Goal: Transaction & Acquisition: Purchase product/service

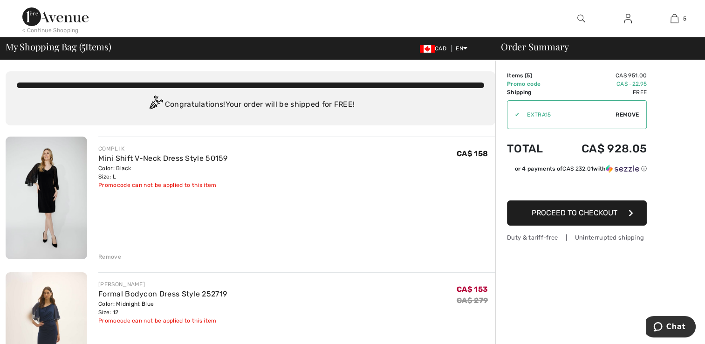
click at [44, 189] on img at bounding box center [47, 198] width 82 height 123
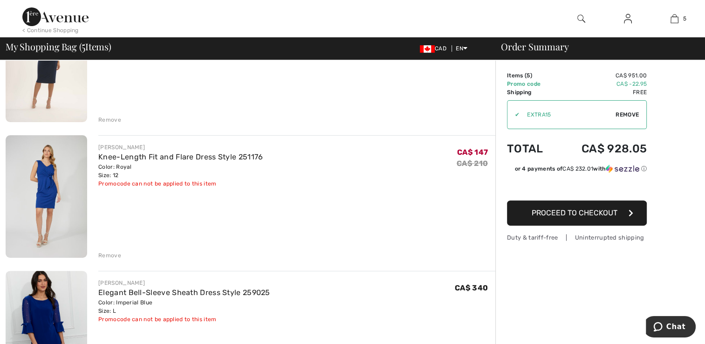
scroll to position [280, 0]
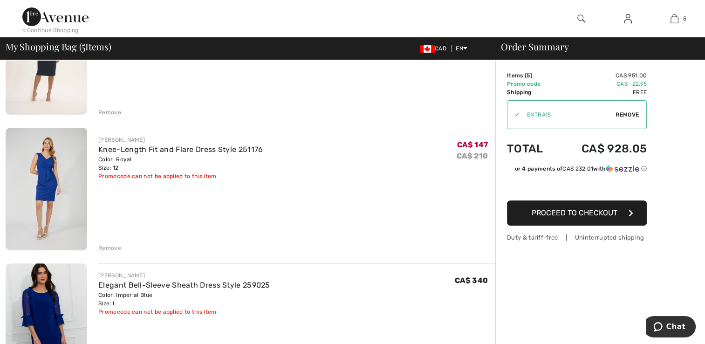
click at [108, 248] on div "Remove" at bounding box center [109, 248] width 23 height 8
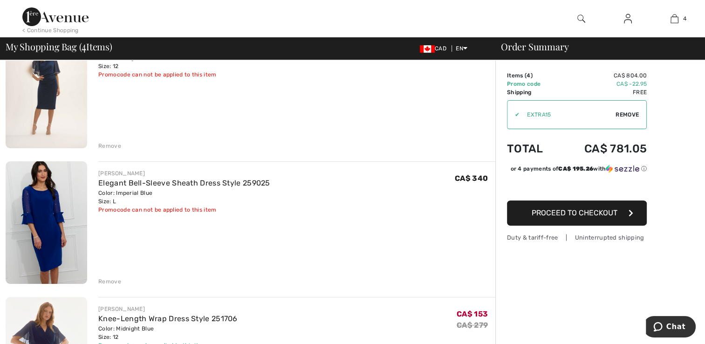
scroll to position [186, 0]
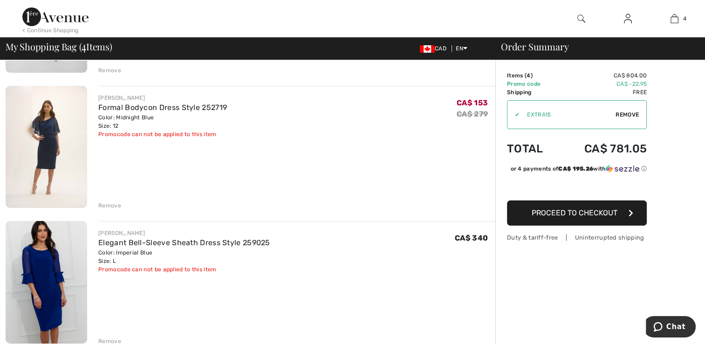
click at [56, 138] on img at bounding box center [47, 147] width 82 height 122
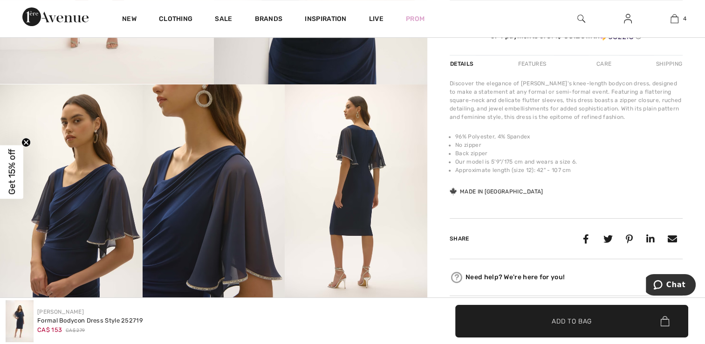
scroll to position [326, 0]
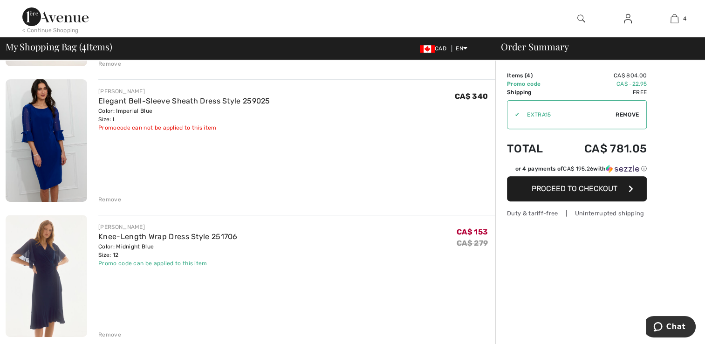
scroll to position [373, 0]
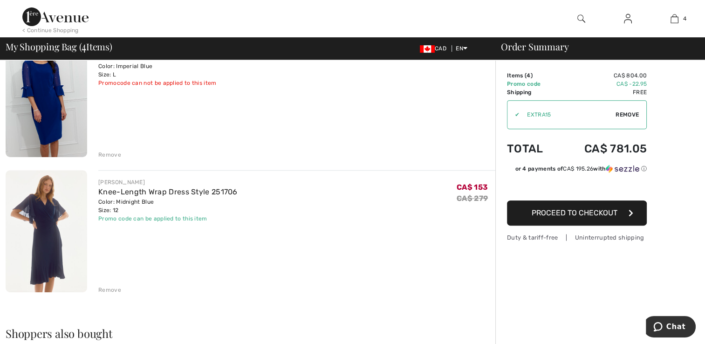
click at [37, 233] on img at bounding box center [47, 231] width 82 height 122
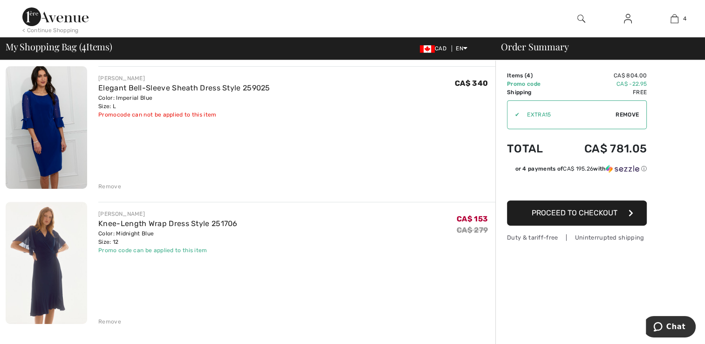
scroll to position [326, 0]
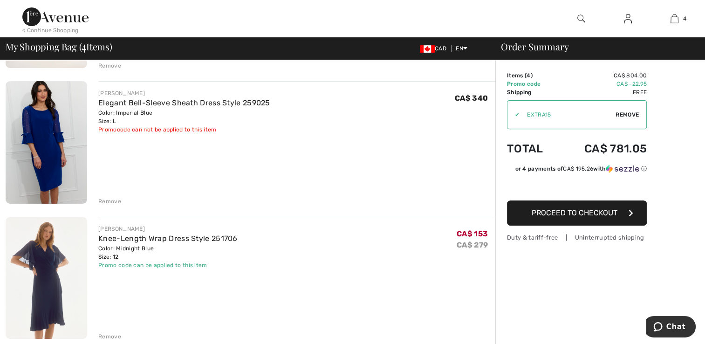
click at [43, 144] on img at bounding box center [47, 142] width 82 height 123
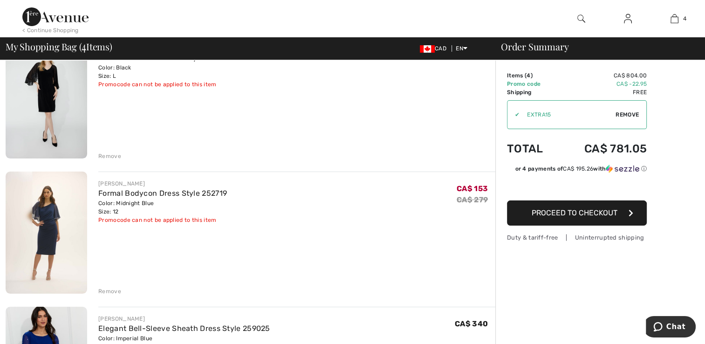
scroll to position [93, 0]
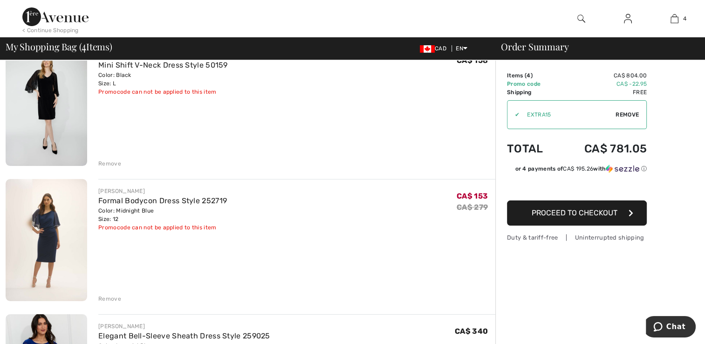
click at [63, 221] on img at bounding box center [47, 240] width 82 height 122
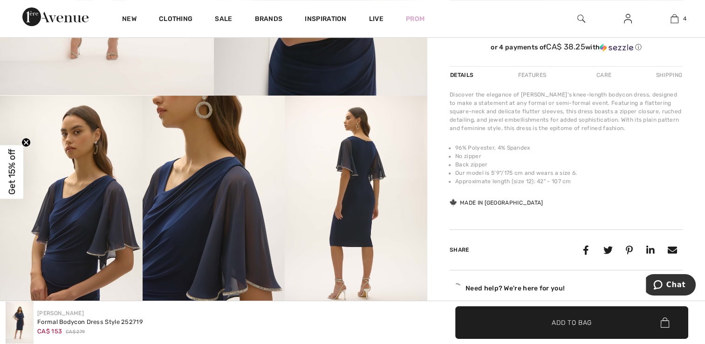
scroll to position [326, 0]
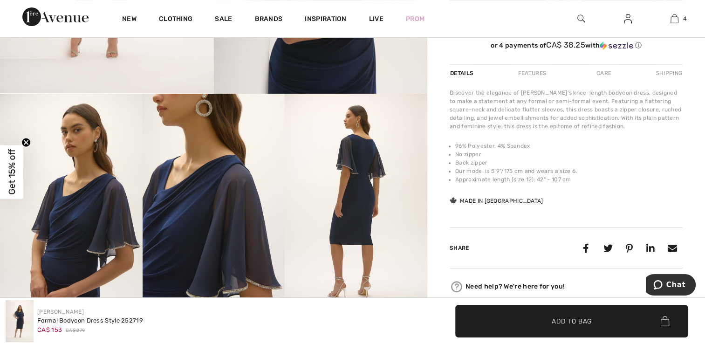
click at [92, 212] on img at bounding box center [71, 200] width 143 height 213
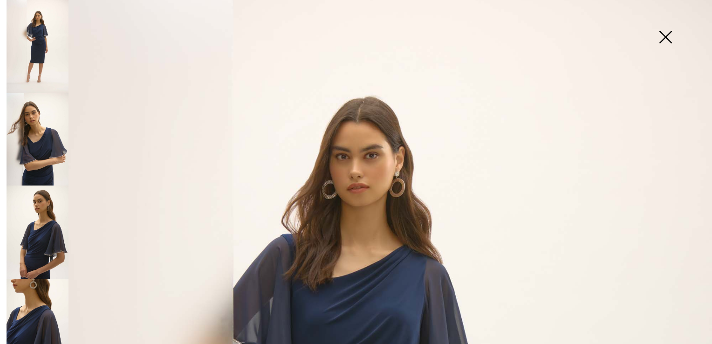
scroll to position [0, 0]
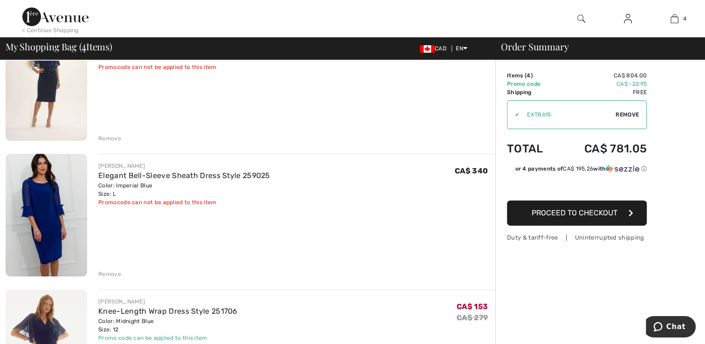
scroll to position [280, 0]
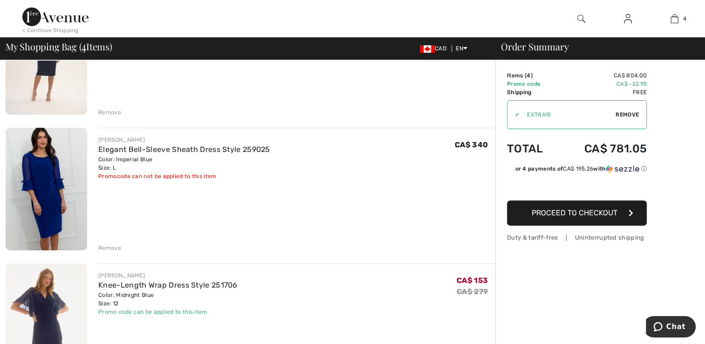
click at [108, 249] on div "Remove" at bounding box center [109, 248] width 23 height 8
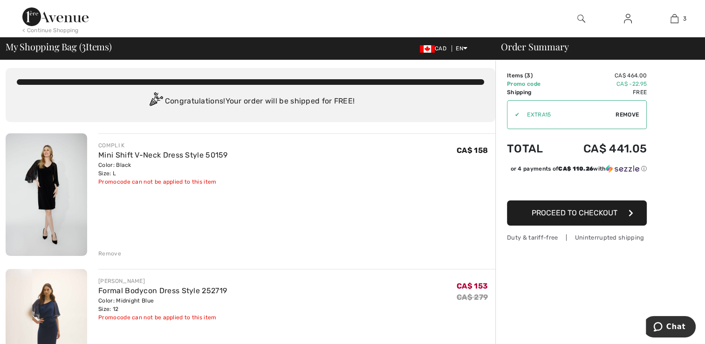
scroll to position [0, 0]
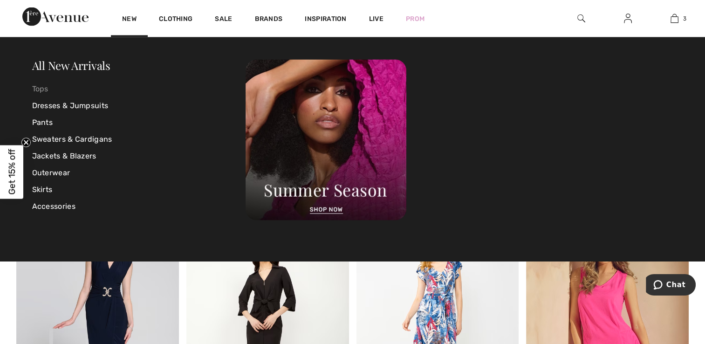
click at [35, 88] on link "Tops" at bounding box center [139, 89] width 214 height 17
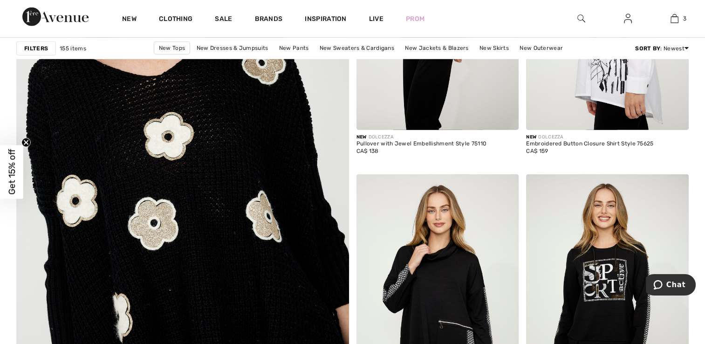
scroll to position [2376, 0]
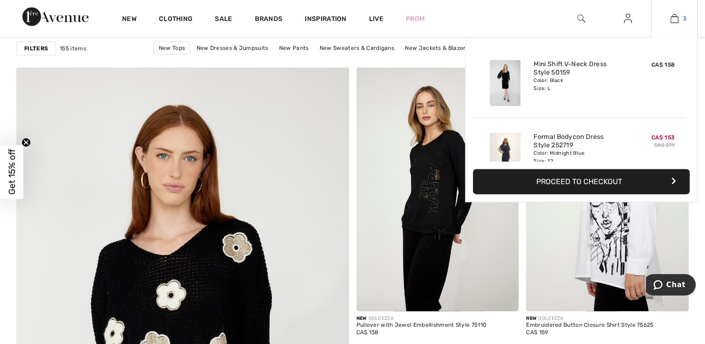
click at [679, 22] on link "3" at bounding box center [674, 18] width 46 height 11
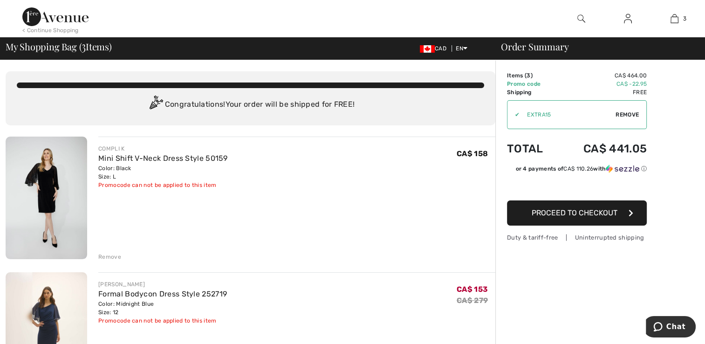
click at [53, 182] on img at bounding box center [47, 198] width 82 height 123
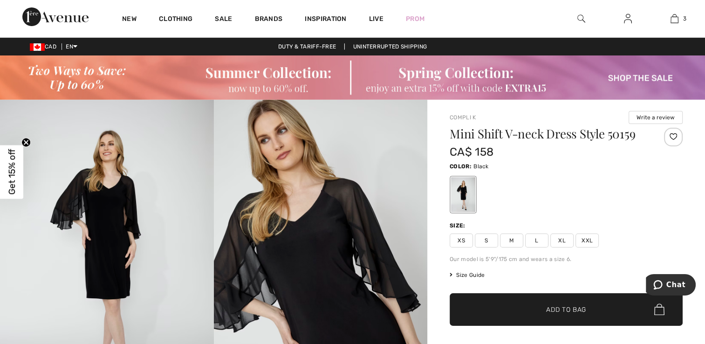
click at [268, 74] on img at bounding box center [352, 77] width 705 height 44
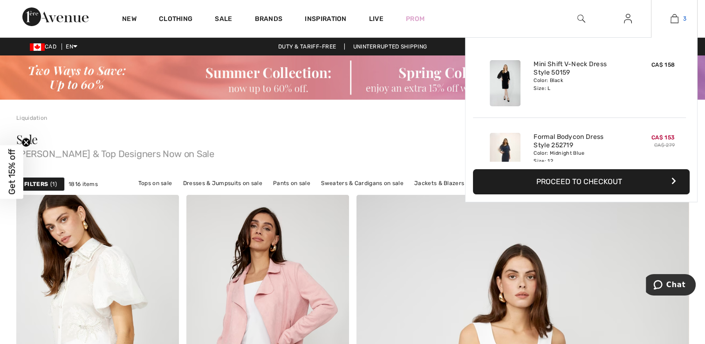
click at [672, 18] on img at bounding box center [674, 18] width 8 height 11
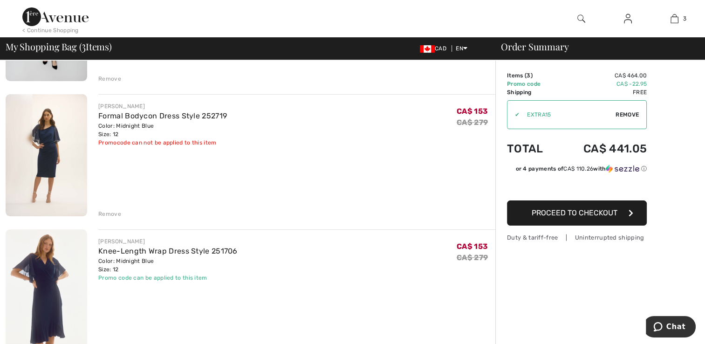
scroll to position [186, 0]
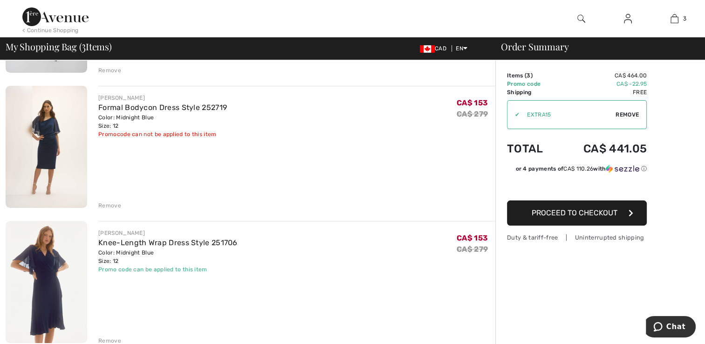
click at [37, 274] on img at bounding box center [47, 282] width 82 height 122
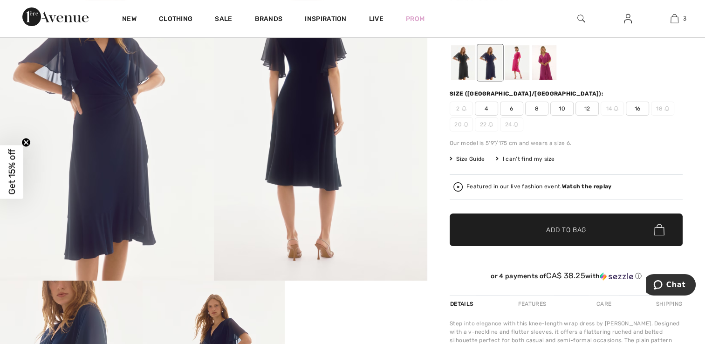
scroll to position [140, 0]
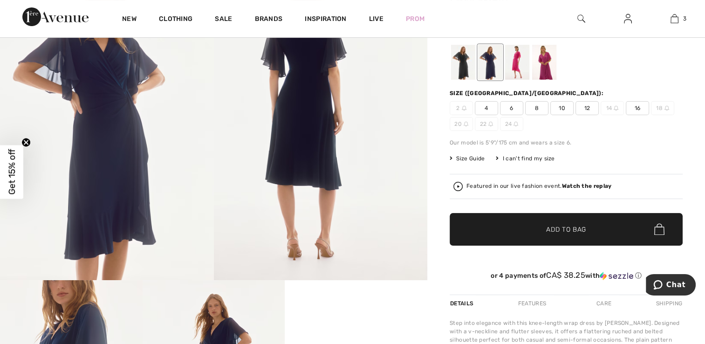
click at [127, 161] on img at bounding box center [107, 120] width 214 height 320
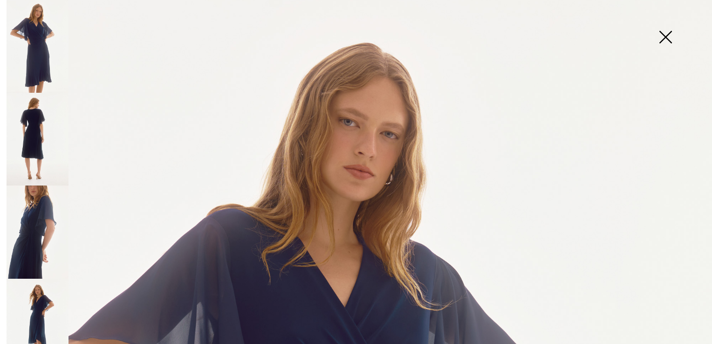
scroll to position [0, 0]
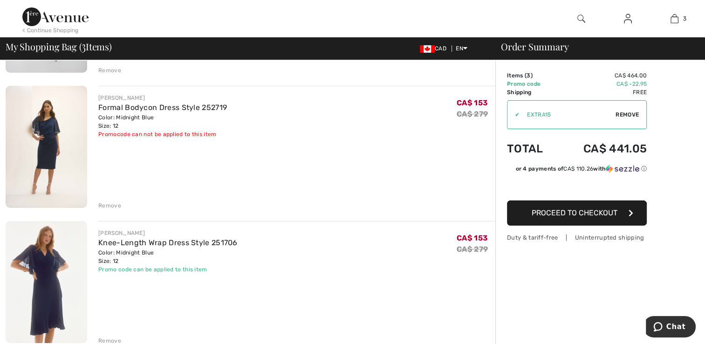
click at [60, 266] on img at bounding box center [47, 282] width 82 height 122
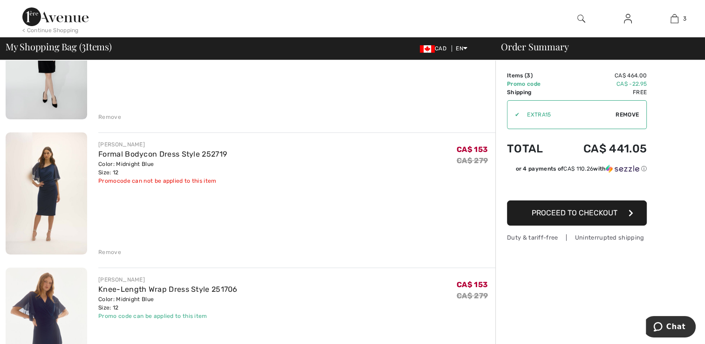
scroll to position [186, 0]
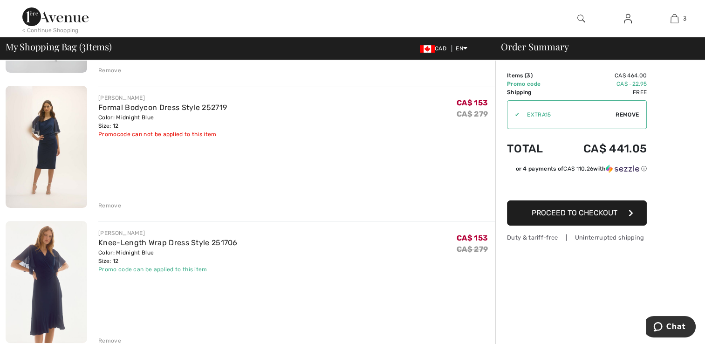
drag, startPoint x: 63, startPoint y: 126, endPoint x: 58, endPoint y: 127, distance: 4.9
click at [63, 126] on img at bounding box center [47, 147] width 82 height 122
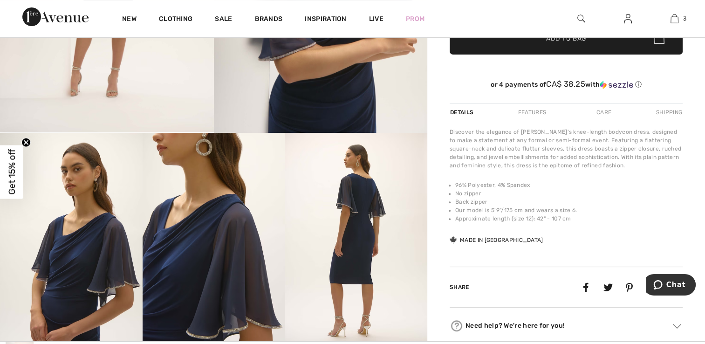
scroll to position [186, 0]
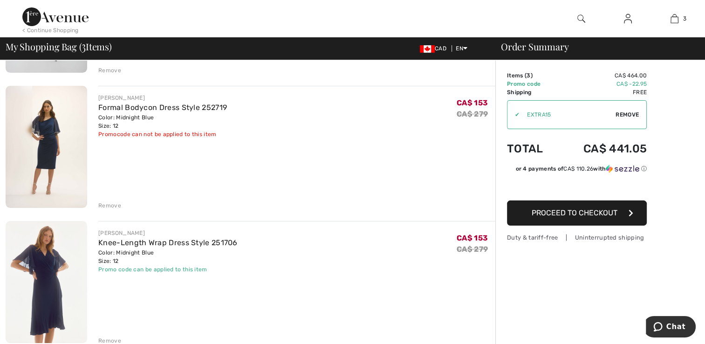
click at [45, 280] on img at bounding box center [47, 282] width 82 height 122
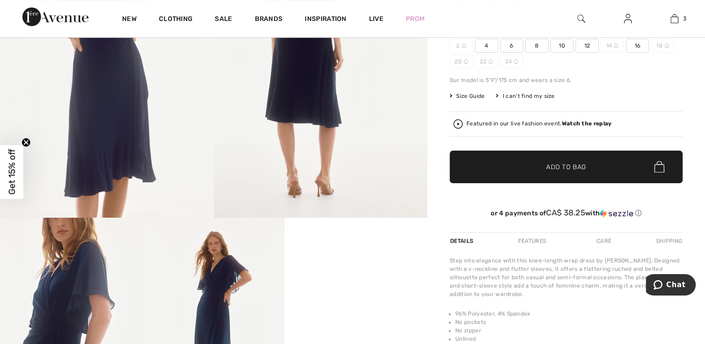
scroll to position [233, 0]
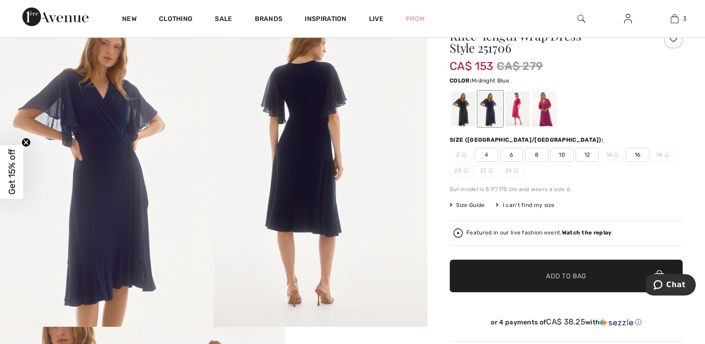
click at [108, 194] on img at bounding box center [107, 167] width 214 height 320
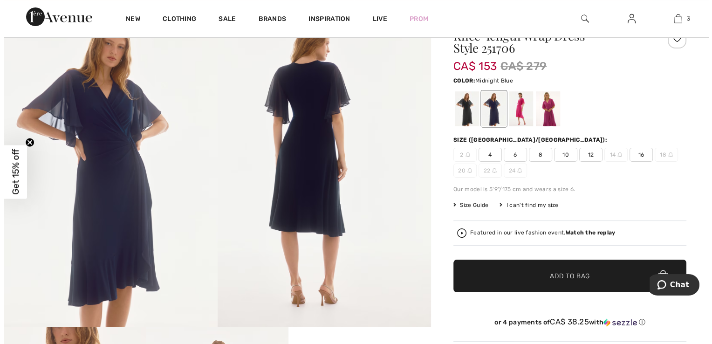
scroll to position [93, 0]
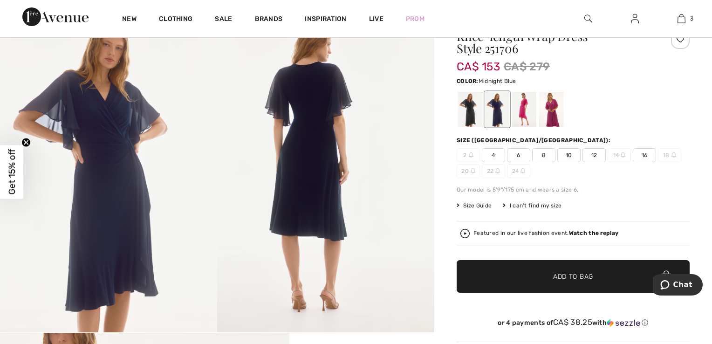
click at [108, 194] on img at bounding box center [108, 170] width 217 height 326
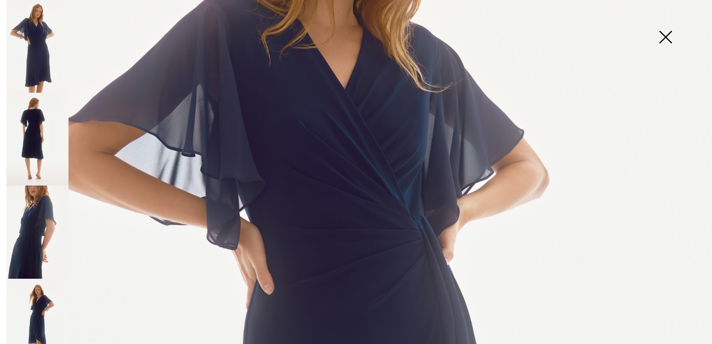
scroll to position [233, 0]
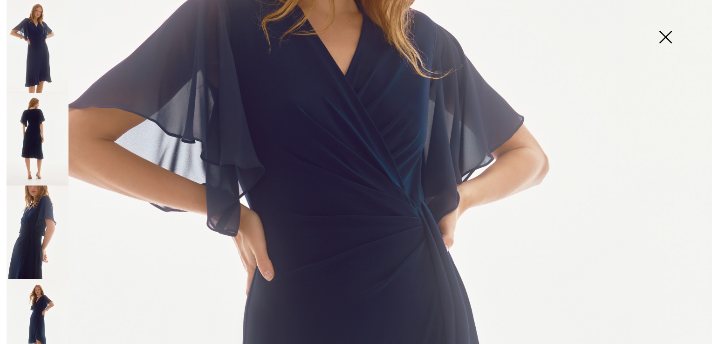
click at [28, 225] on img at bounding box center [38, 231] width 62 height 93
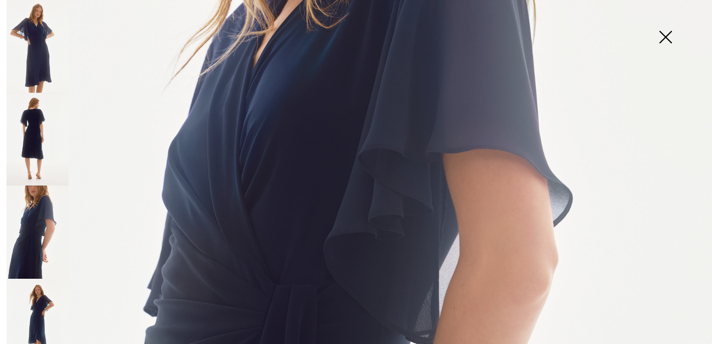
click at [28, 130] on img at bounding box center [38, 139] width 62 height 93
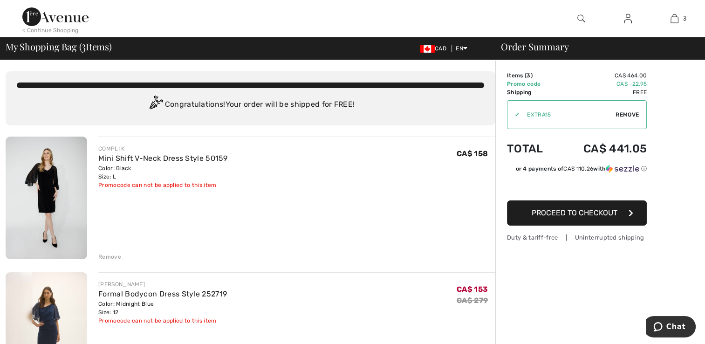
click at [56, 173] on img at bounding box center [47, 198] width 82 height 123
click at [55, 173] on img at bounding box center [47, 198] width 82 height 123
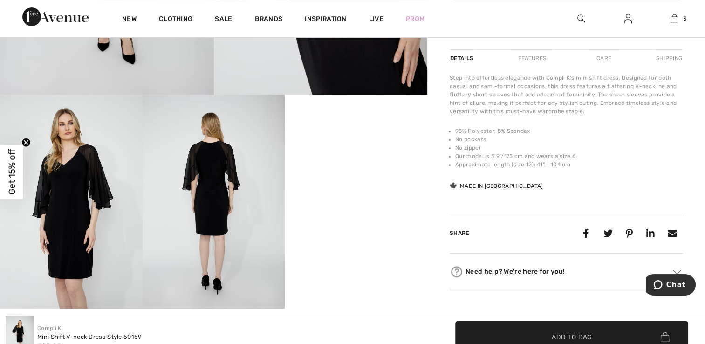
scroll to position [326, 0]
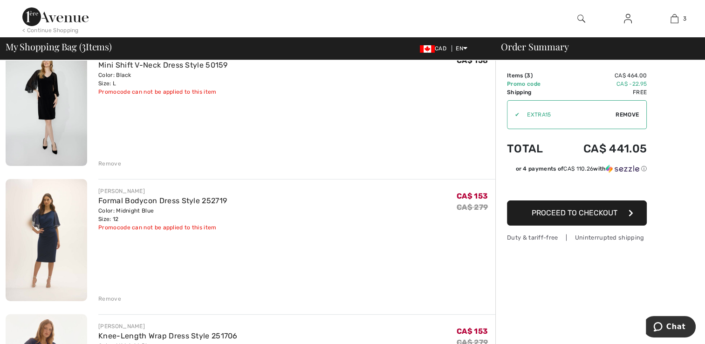
click at [53, 232] on img at bounding box center [47, 240] width 82 height 122
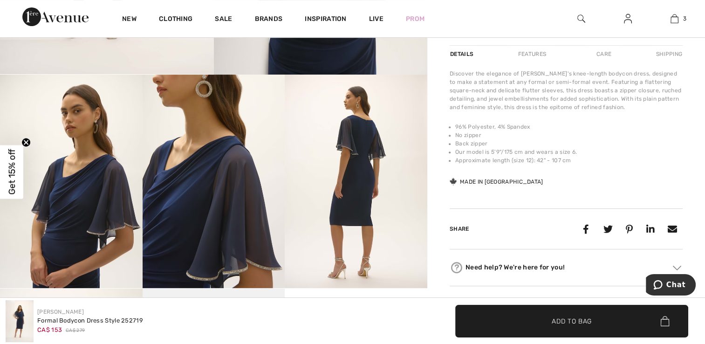
scroll to position [280, 0]
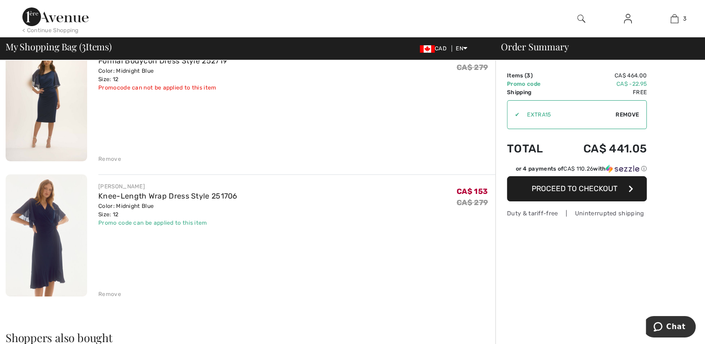
click at [56, 241] on img at bounding box center [47, 235] width 82 height 122
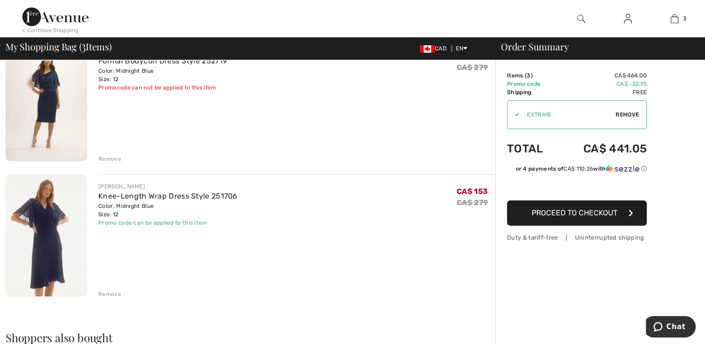
click at [56, 241] on img at bounding box center [47, 235] width 82 height 122
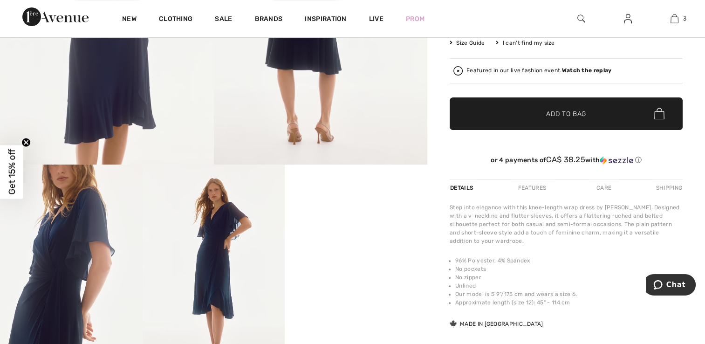
scroll to position [233, 0]
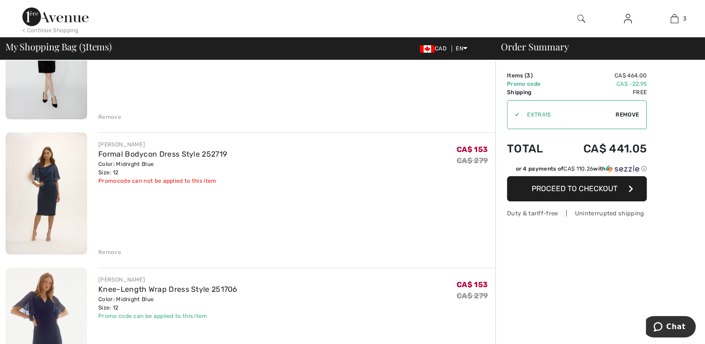
click at [41, 198] on img at bounding box center [47, 193] width 82 height 122
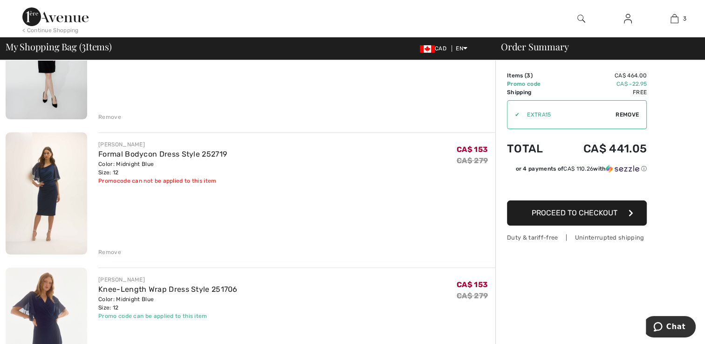
click at [41, 198] on img at bounding box center [47, 193] width 82 height 122
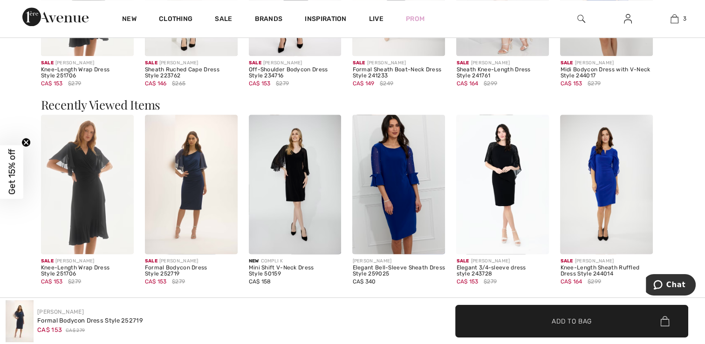
scroll to position [1165, 0]
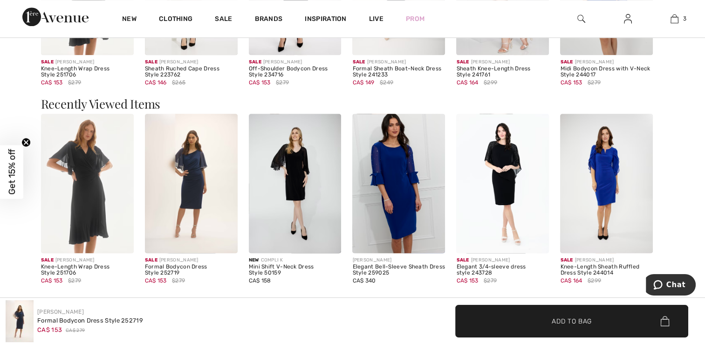
click at [404, 177] on img at bounding box center [398, 183] width 93 height 139
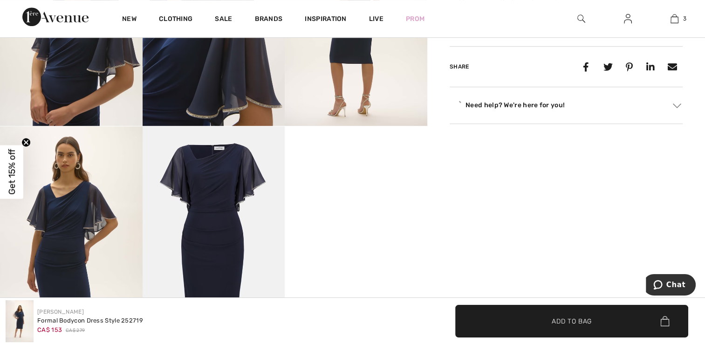
scroll to position [504, 0]
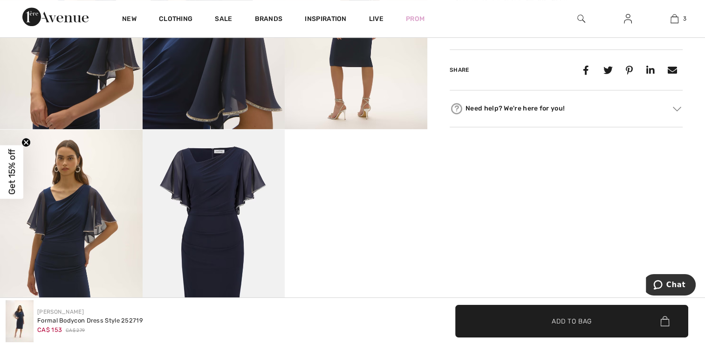
click at [78, 231] on img at bounding box center [71, 236] width 143 height 213
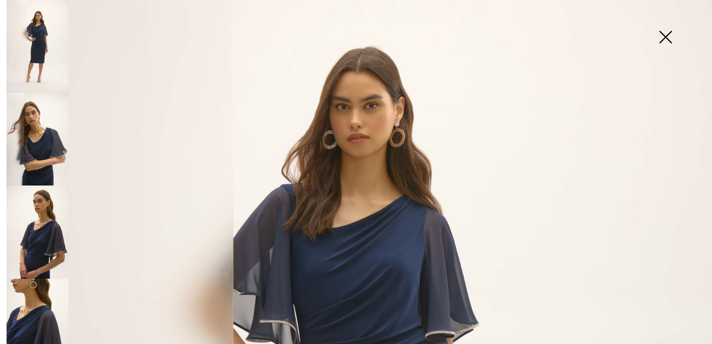
scroll to position [140, 0]
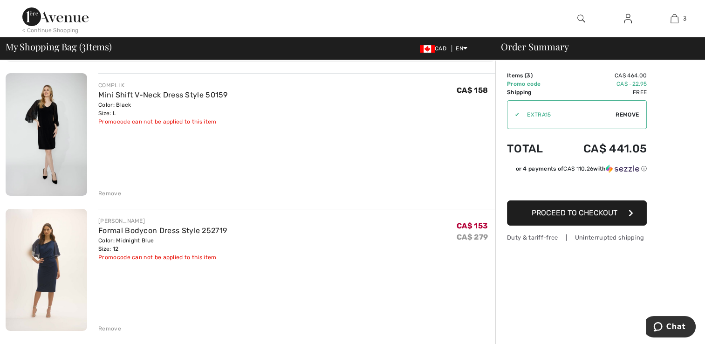
scroll to position [47, 0]
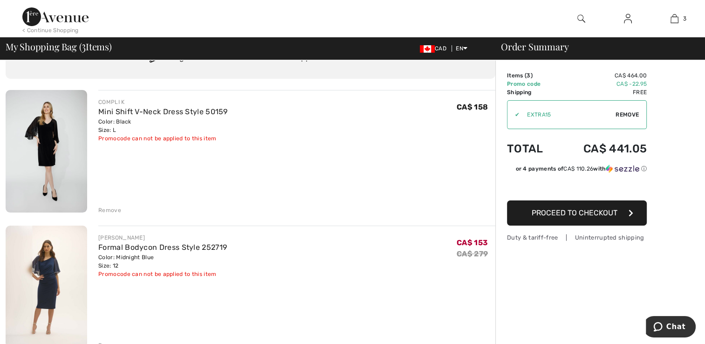
click at [36, 142] on img at bounding box center [47, 151] width 82 height 123
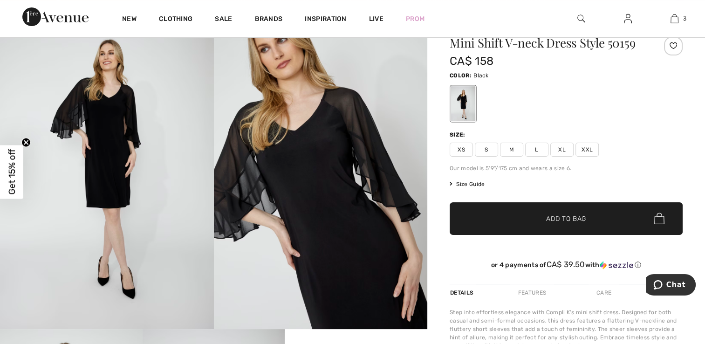
scroll to position [93, 0]
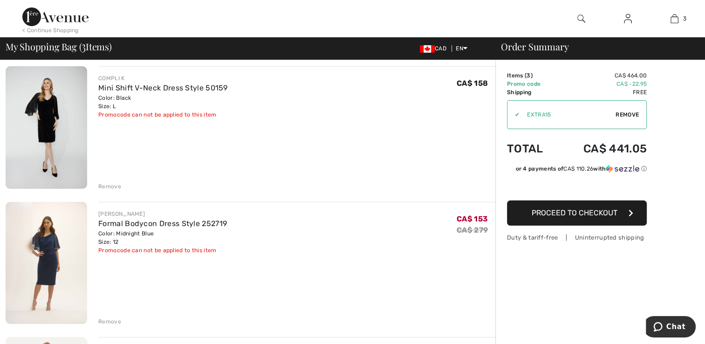
scroll to position [93, 0]
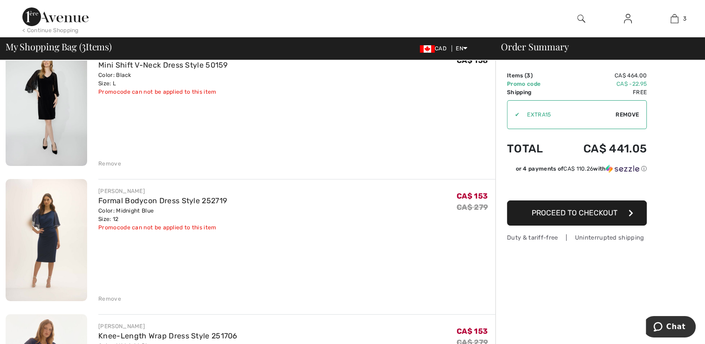
click at [109, 165] on div "Remove" at bounding box center [109, 163] width 23 height 8
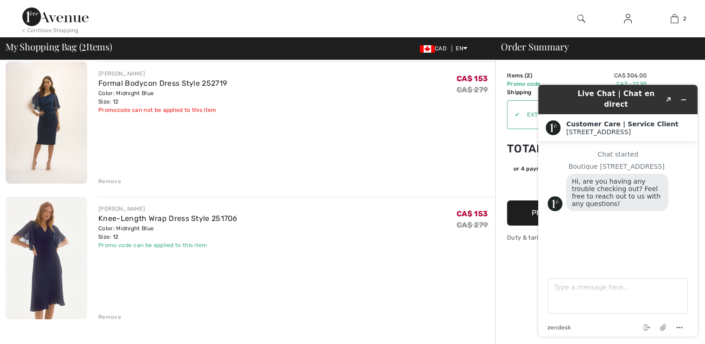
scroll to position [0, 0]
click at [390, 163] on div "[PERSON_NAME] Formal Bodycon Dress Style 252719 Color: Midnight Blue Size: 12 F…" at bounding box center [296, 124] width 397 height 124
click at [429, 294] on div "[PERSON_NAME] Knee-Length Wrap Dress Style 251706 Color: Midnight Blue Size: 12…" at bounding box center [296, 259] width 397 height 124
click at [388, 144] on div "[PERSON_NAME] Formal Bodycon Dress Style 252719 Color: Midnight Blue Size: 12 F…" at bounding box center [296, 124] width 397 height 124
click at [626, 229] on div "Chat started Boutique [GEOGRAPHIC_DATA], are you having any trouble checking ou…" at bounding box center [617, 201] width 141 height 103
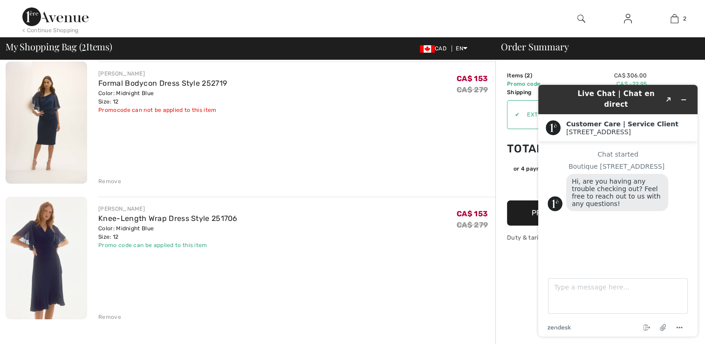
click at [694, 87] on header "Live Chat | Chat en direct Created with Sketch." at bounding box center [617, 99] width 159 height 29
click at [697, 70] on div "Order Summary Details Items ( 2 ) CA$ 306.00 Promo code CA$ -22.95 Shipping Fre…" at bounding box center [600, 348] width 210 height 726
click at [639, 246] on div "Chat started Boutique [GEOGRAPHIC_DATA], are you having any trouble checking ou…" at bounding box center [617, 201] width 141 height 103
click at [612, 233] on div "Chat started Boutique [GEOGRAPHIC_DATA], are you having any trouble checking ou…" at bounding box center [617, 201] width 141 height 103
click at [623, 269] on footer "Type a message here... zendesk .cls-1{fill:#03363d;} End chat Attach file Optio…" at bounding box center [617, 301] width 159 height 69
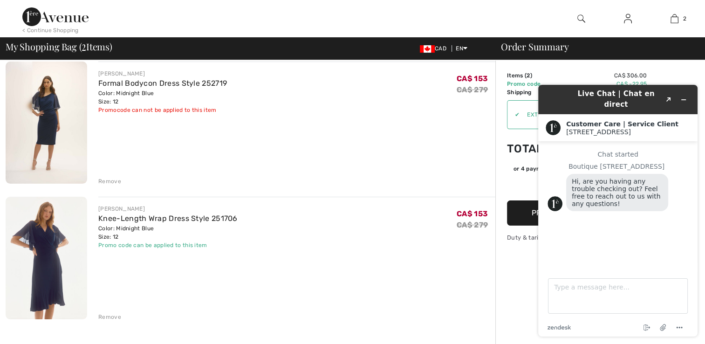
click at [620, 263] on main "Chat started Boutique 1ère Avenue Hi, are you having any trouble checking out? …" at bounding box center [619, 204] width 152 height 126
click at [627, 260] on main "Chat started Boutique 1ère Avenue Hi, are you having any trouble checking out? …" at bounding box center [619, 204] width 152 height 126
click at [692, 80] on div "Live Chat | Chat en direct Created with Sketch. Customer Care | Service Client …" at bounding box center [618, 210] width 174 height 267
drag, startPoint x: 606, startPoint y: 104, endPoint x: 713, endPoint y: 103, distance: 107.2
click html "Live Chat | Chat en direct Created with Sketch. Customer Care | Service Client …"
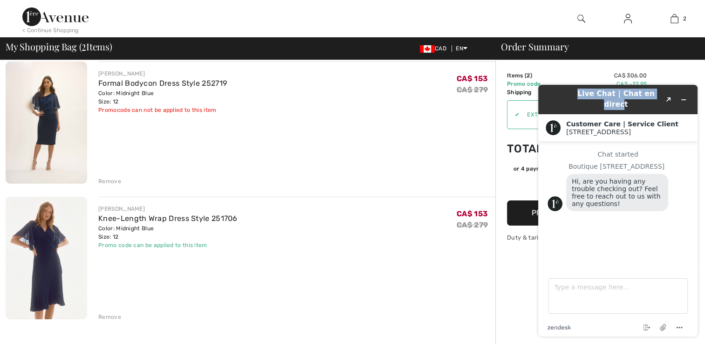
drag, startPoint x: 568, startPoint y: 91, endPoint x: 656, endPoint y: 93, distance: 88.1
click at [656, 93] on div "Live Chat | Chat en direct Created with Sketch." at bounding box center [618, 100] width 146 height 22
drag, startPoint x: 615, startPoint y: 269, endPoint x: 614, endPoint y: 308, distance: 39.1
click at [616, 271] on footer "Type a message here... zendesk .cls-1{fill:#03363d;} End chat Attach file Optio…" at bounding box center [617, 301] width 159 height 69
click at [683, 96] on icon "Minimize widget" at bounding box center [683, 99] width 7 height 7
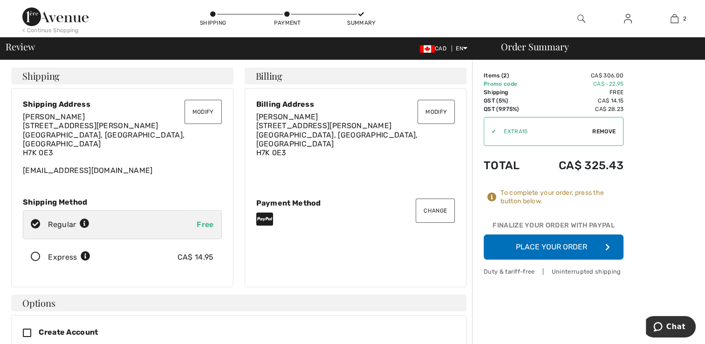
click at [36, 252] on icon at bounding box center [35, 257] width 25 height 10
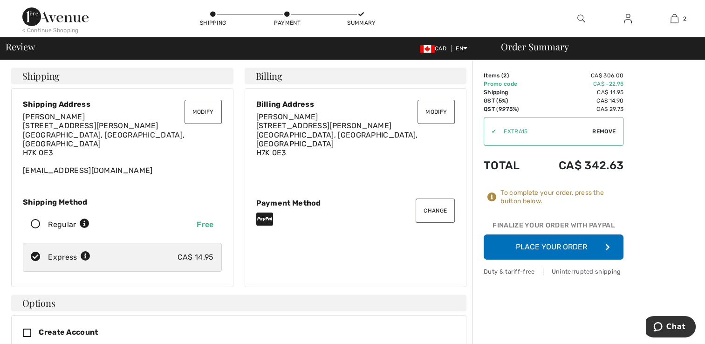
click at [573, 240] on button "Place Your Order" at bounding box center [554, 246] width 140 height 25
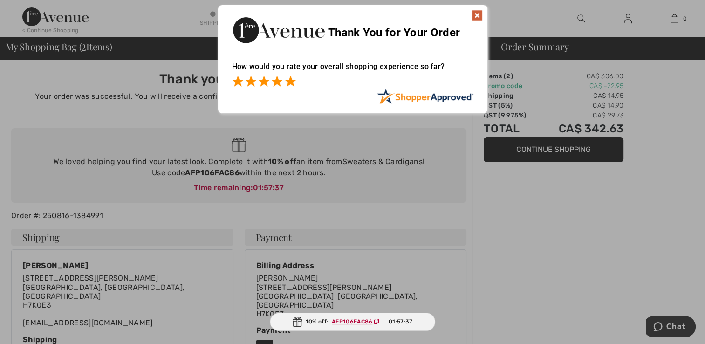
click at [290, 81] on span at bounding box center [290, 80] width 11 height 11
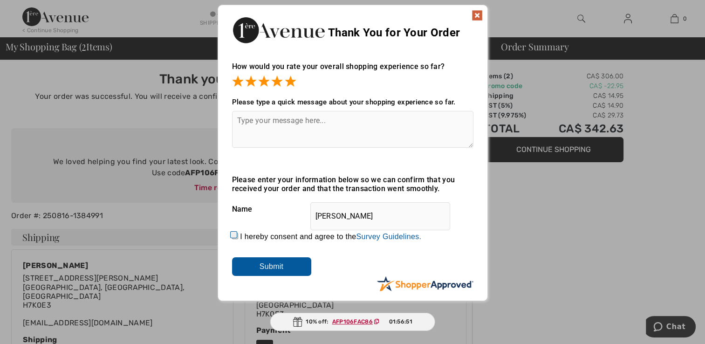
click at [266, 269] on input "Submit" at bounding box center [271, 266] width 79 height 19
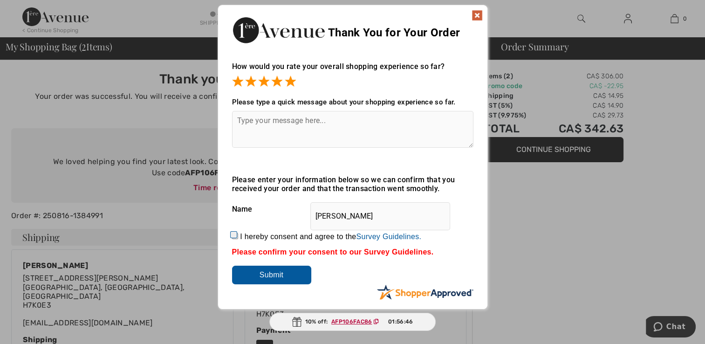
click at [233, 233] on input "I hereby consent and agree to the By submitting a review, you grant permission …" at bounding box center [235, 236] width 6 height 6
checkbox input "true"
click at [261, 283] on input "Submit" at bounding box center [271, 275] width 79 height 19
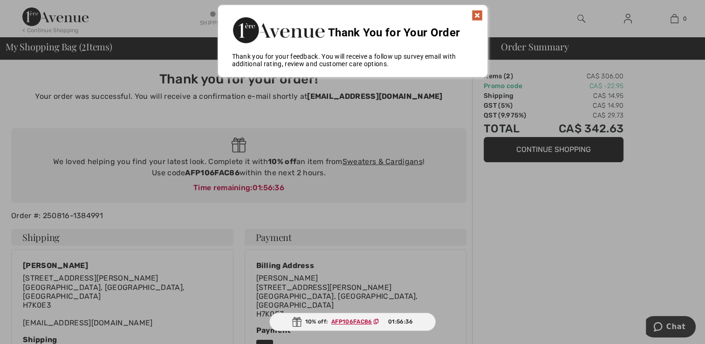
click at [475, 16] on img at bounding box center [477, 15] width 11 height 11
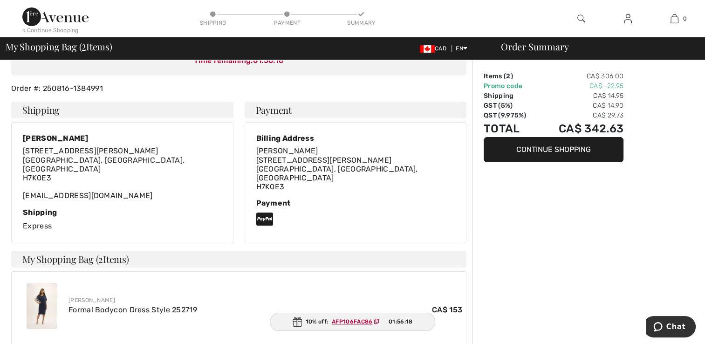
scroll to position [104, 0]
